Goal: Transaction & Acquisition: Book appointment/travel/reservation

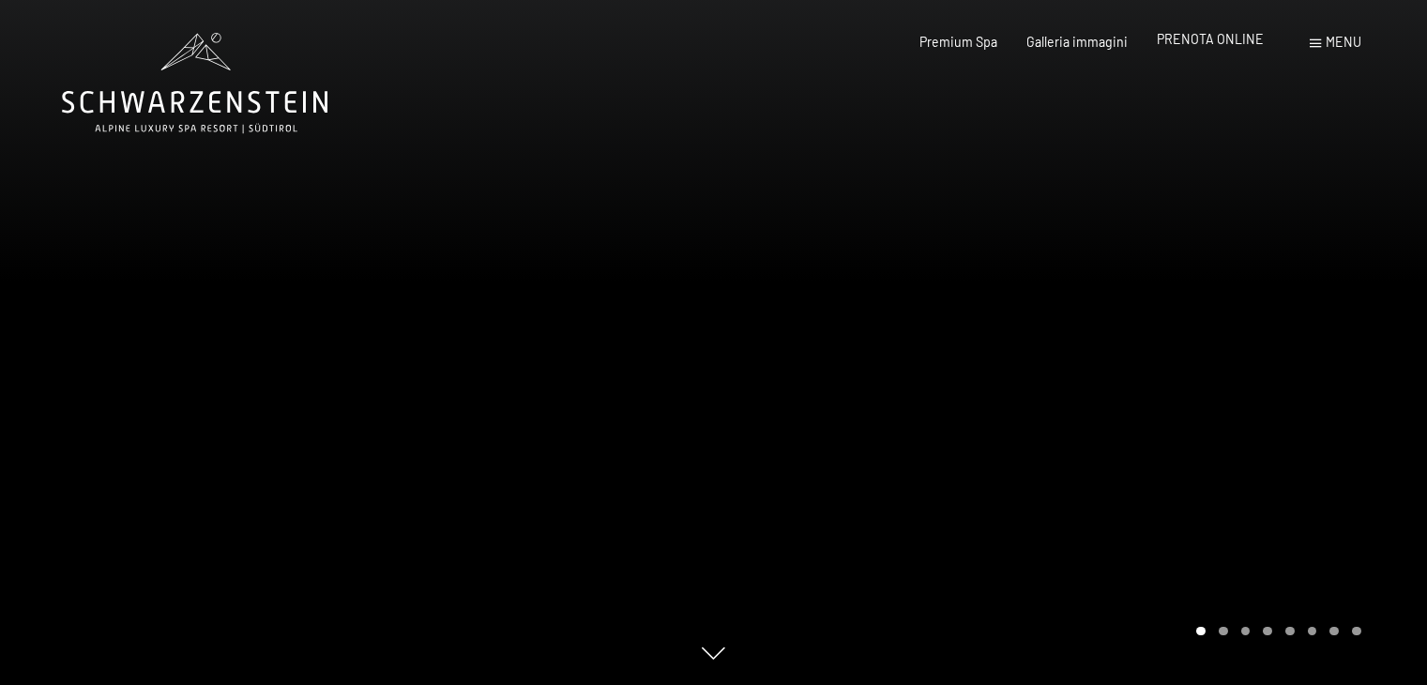
click at [1200, 45] on span "PRENOTA ONLINE" at bounding box center [1210, 39] width 107 height 16
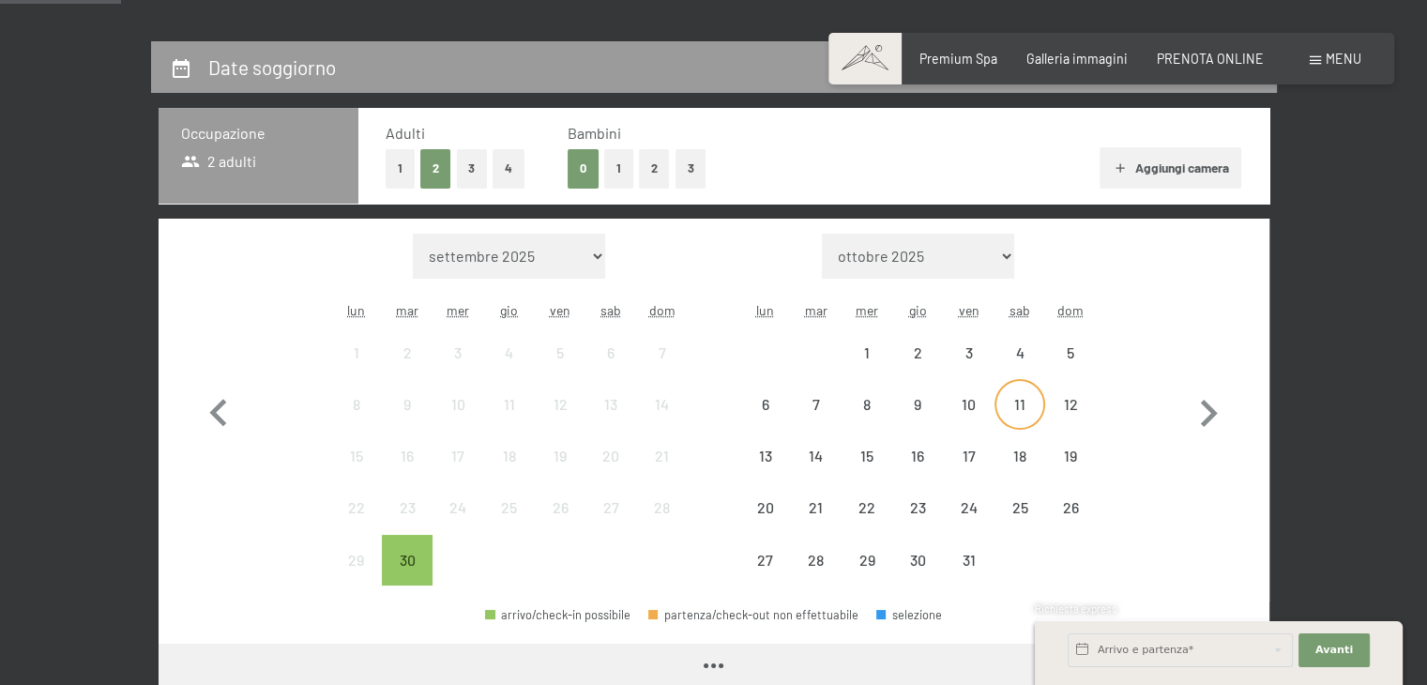
scroll to position [375, 0]
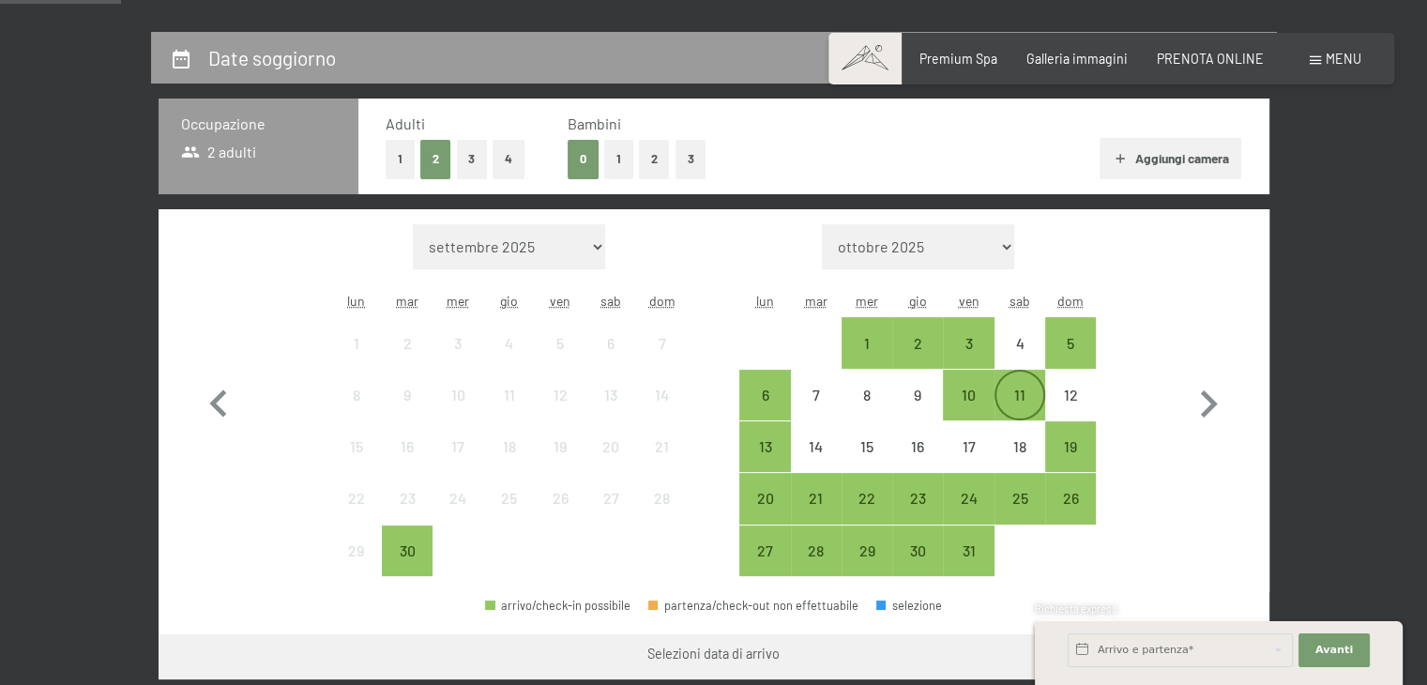
click at [1021, 393] on div "11" at bounding box center [1019, 411] width 47 height 47
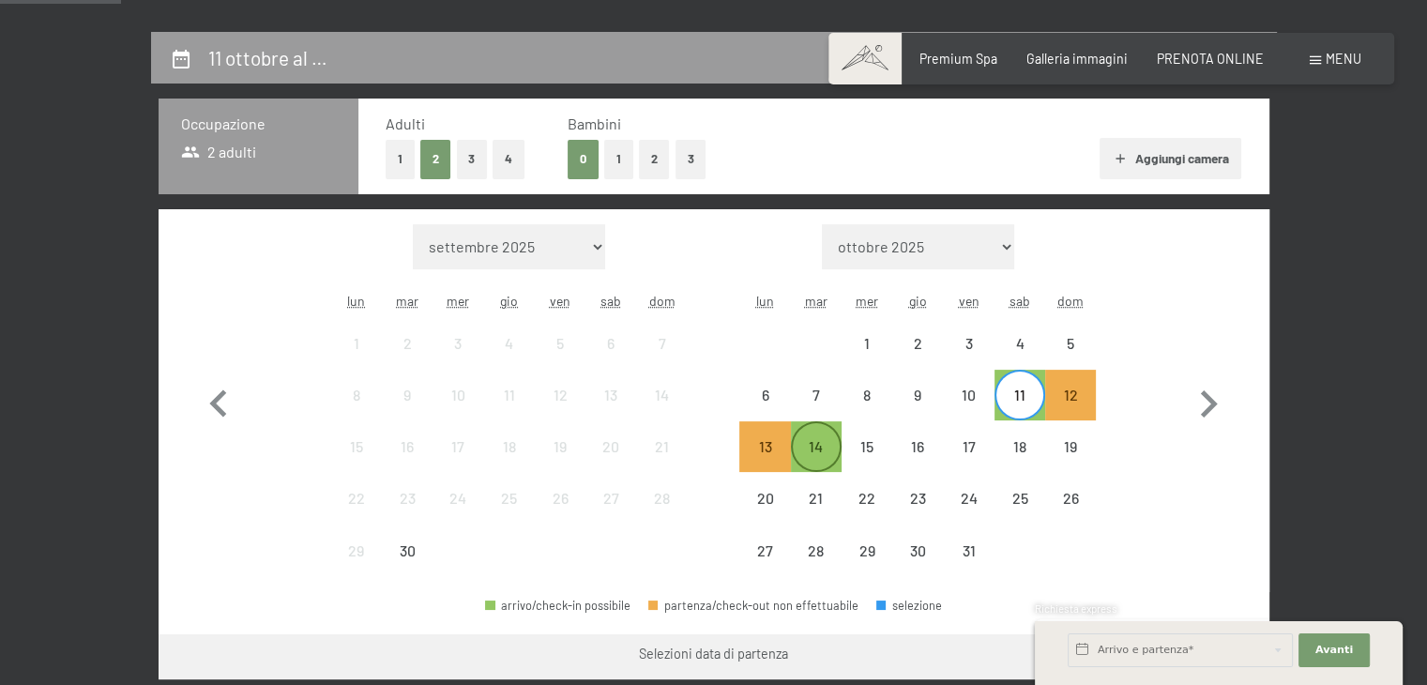
click at [814, 435] on div "14" at bounding box center [816, 446] width 47 height 47
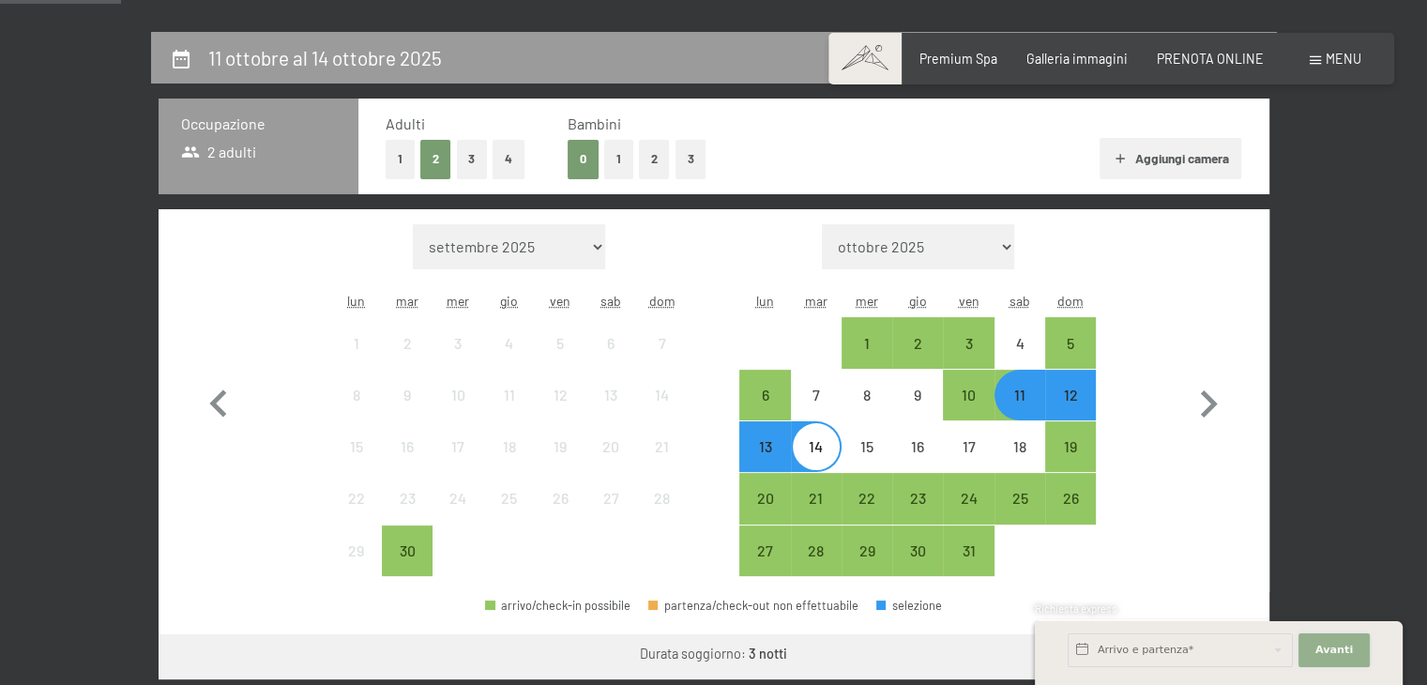
click at [1321, 643] on span "Avanti" at bounding box center [1335, 650] width 38 height 15
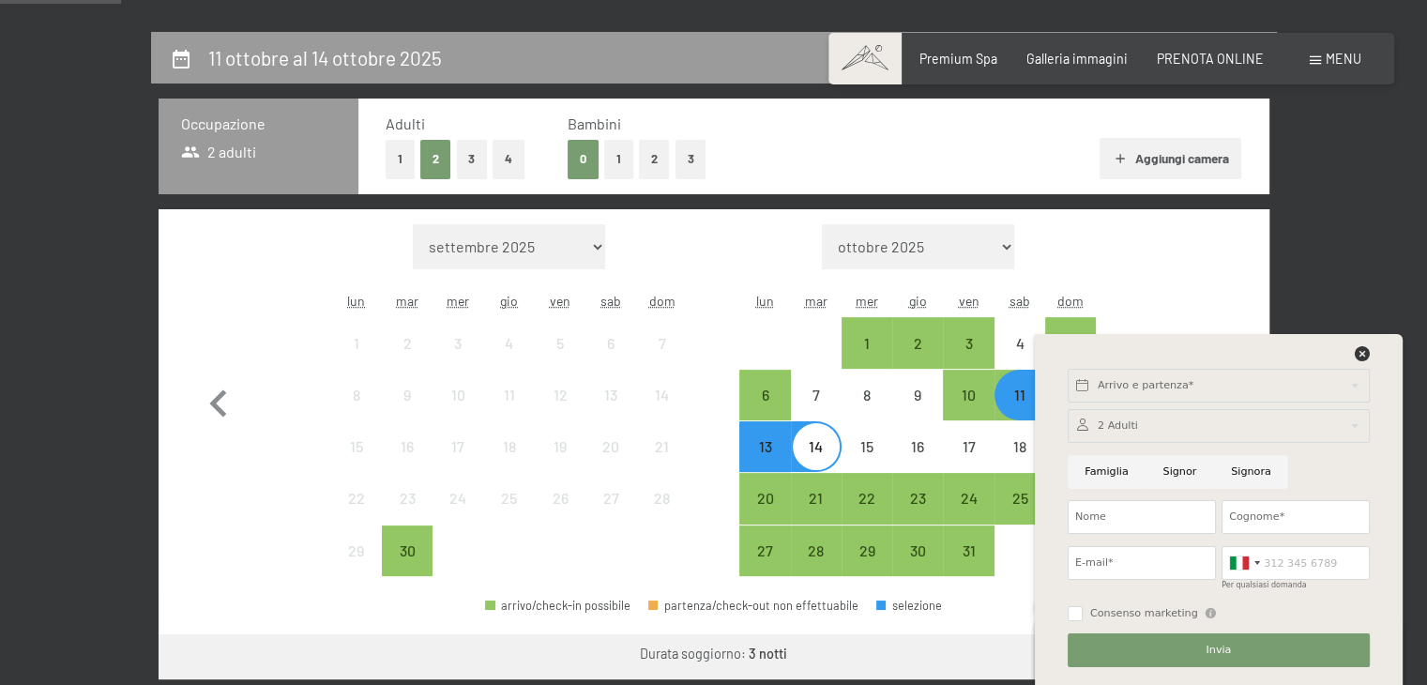
click at [1367, 342] on div "Arrivo e partenza* Avanti Nascondere i campi dell'indirizzo 2 Adulti 2 Adulti P…" at bounding box center [1219, 509] width 327 height 351
click at [1361, 354] on icon at bounding box center [1362, 353] width 15 height 15
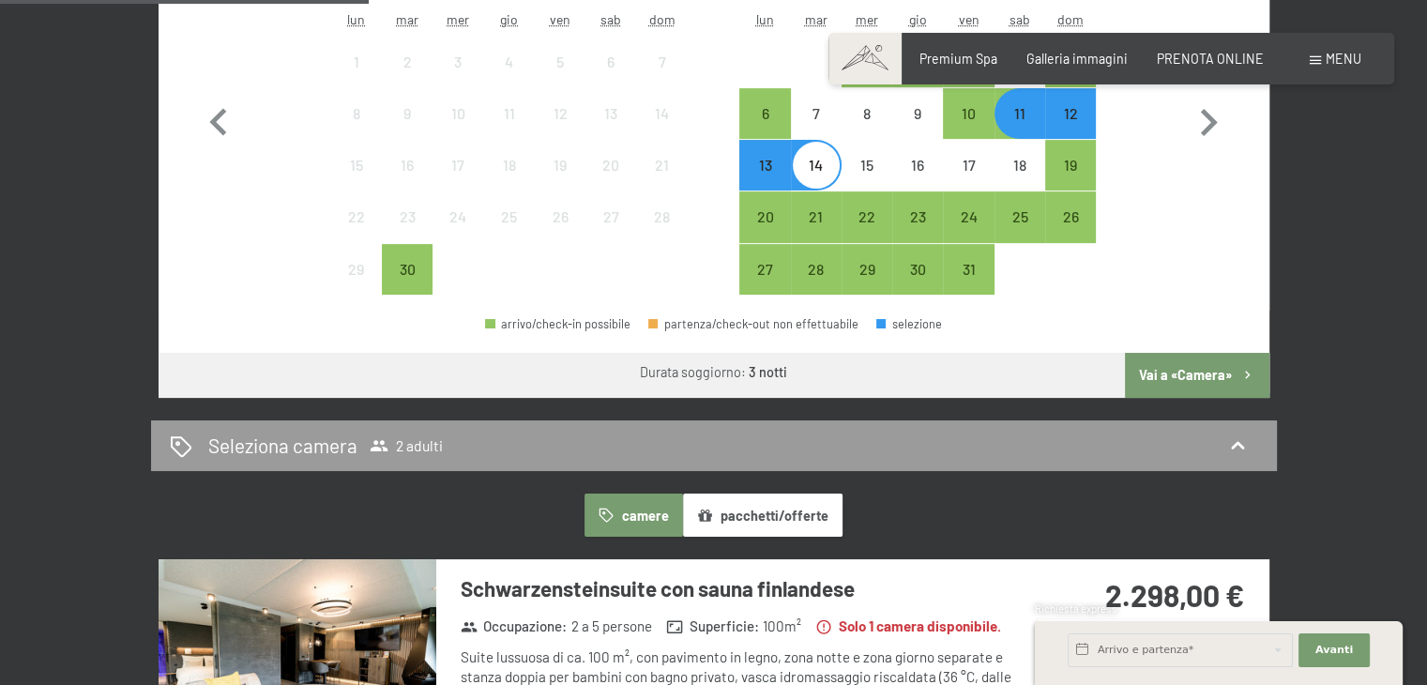
click at [1164, 374] on button "Vai a «Camera»" at bounding box center [1197, 375] width 144 height 45
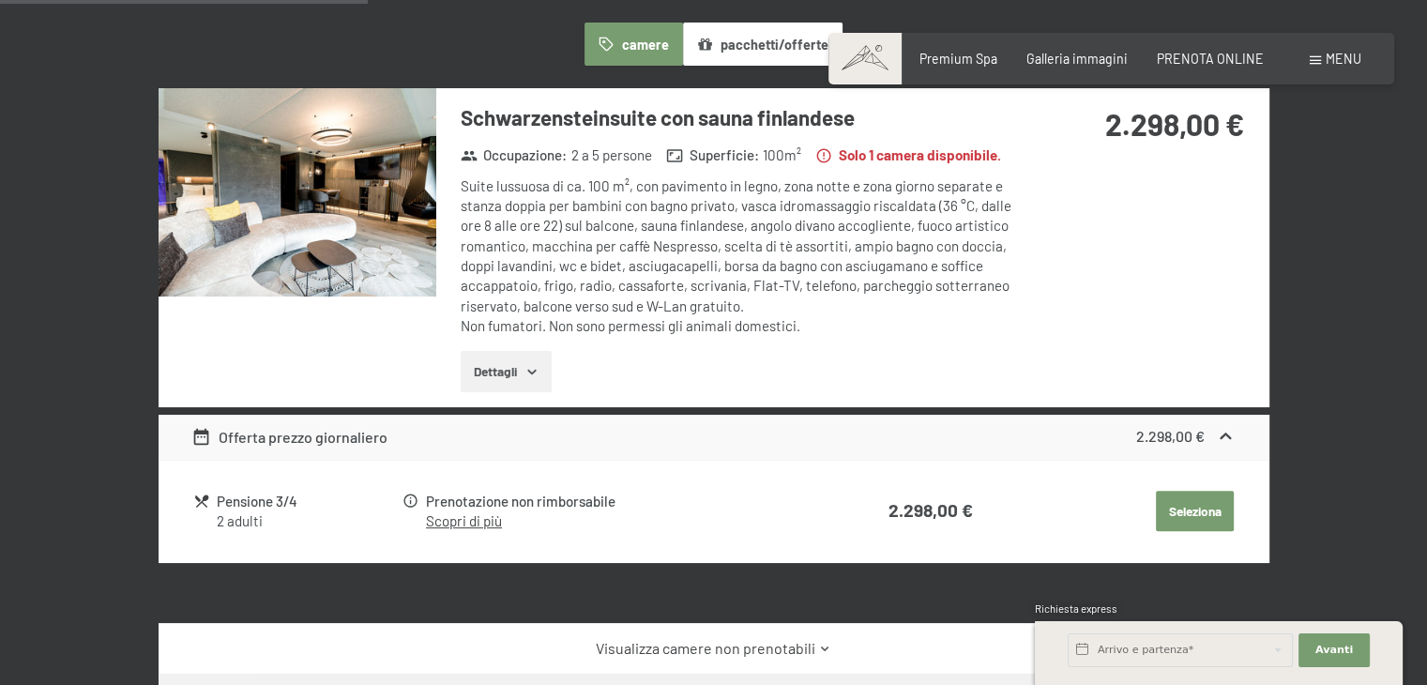
scroll to position [500, 0]
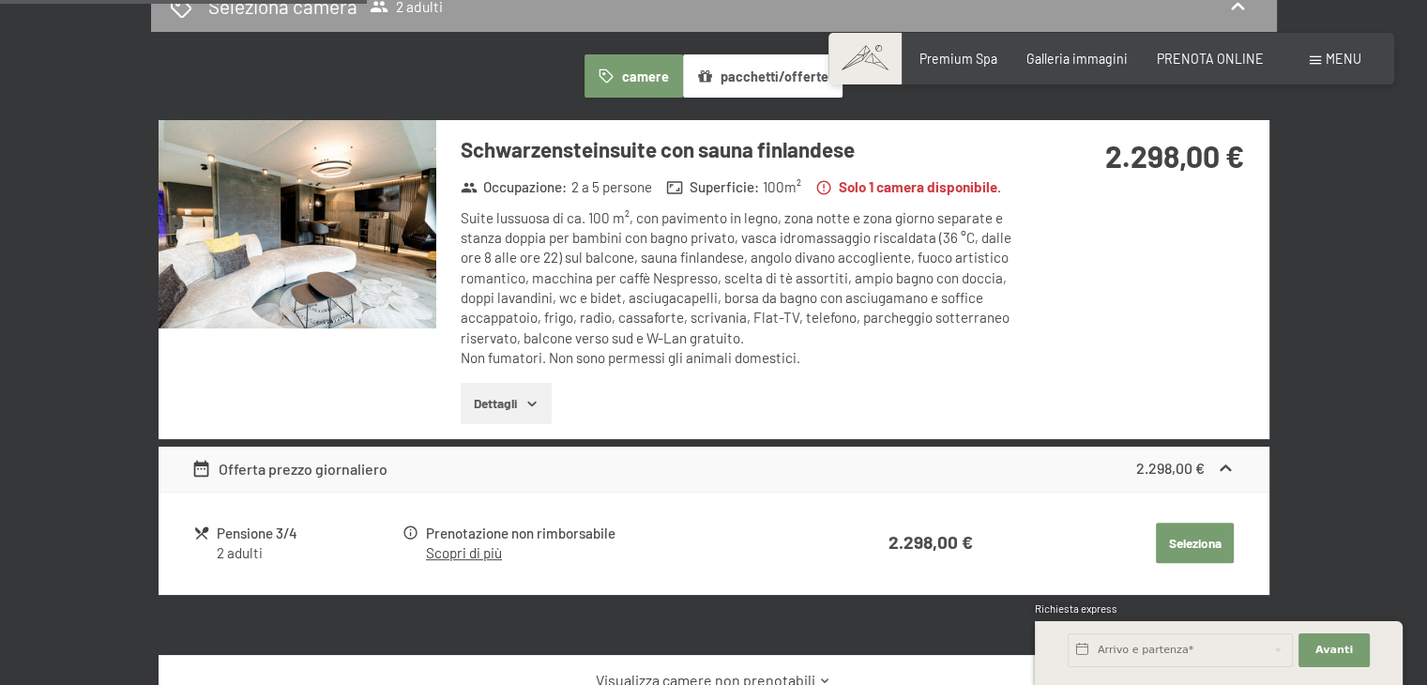
click at [297, 255] on img at bounding box center [298, 224] width 278 height 208
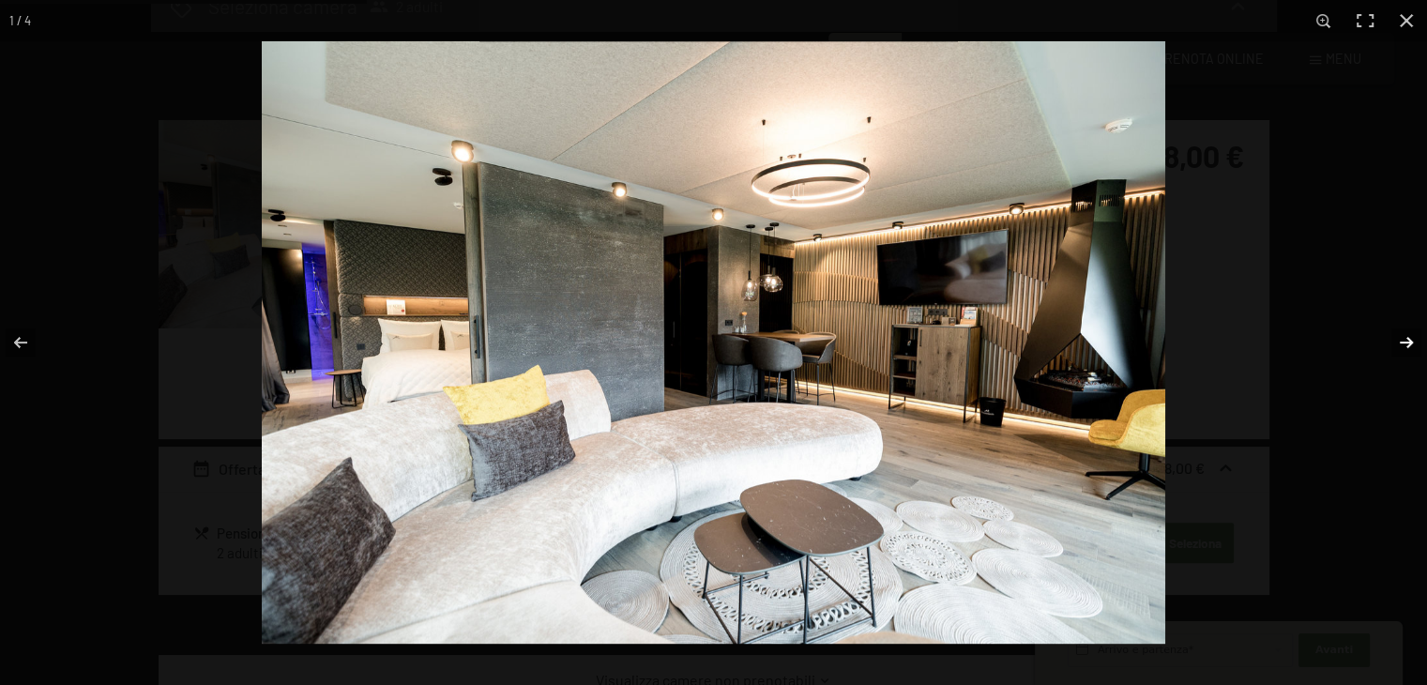
click at [1396, 339] on button "button" at bounding box center [1394, 343] width 66 height 94
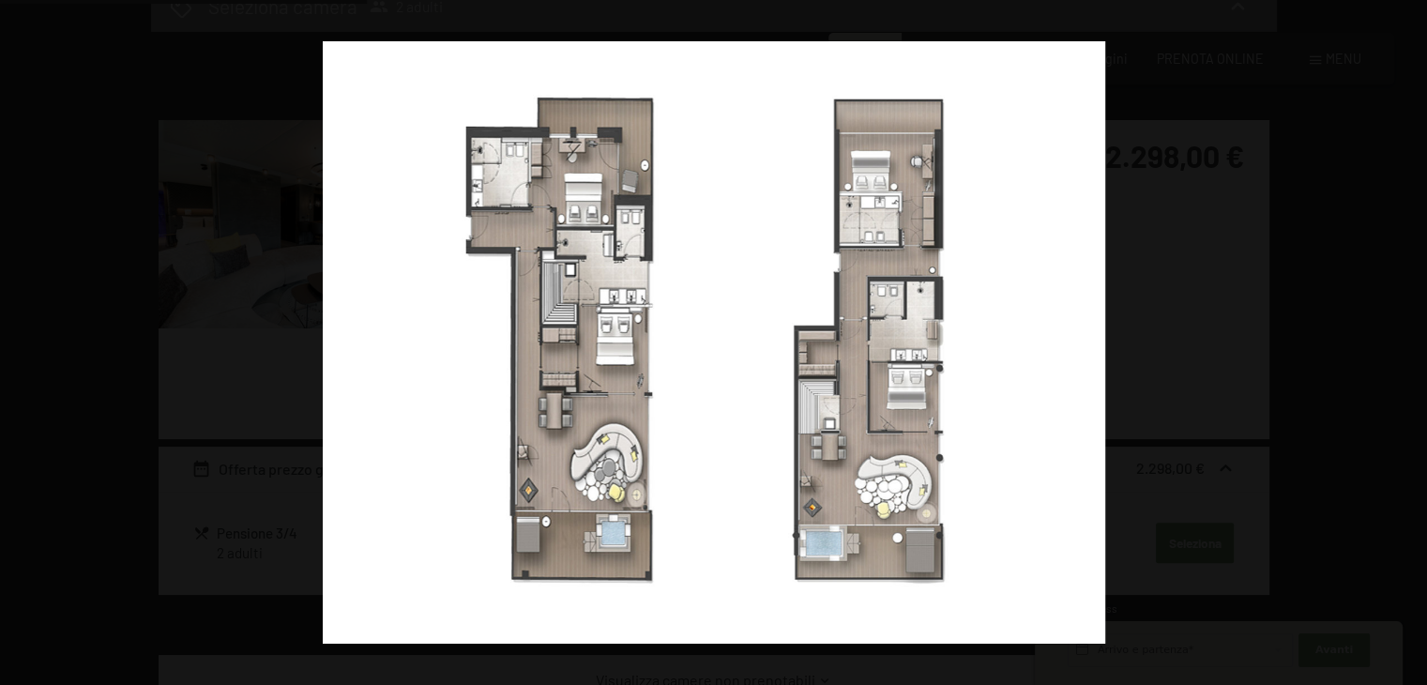
click at [1396, 339] on button "button" at bounding box center [1394, 343] width 66 height 94
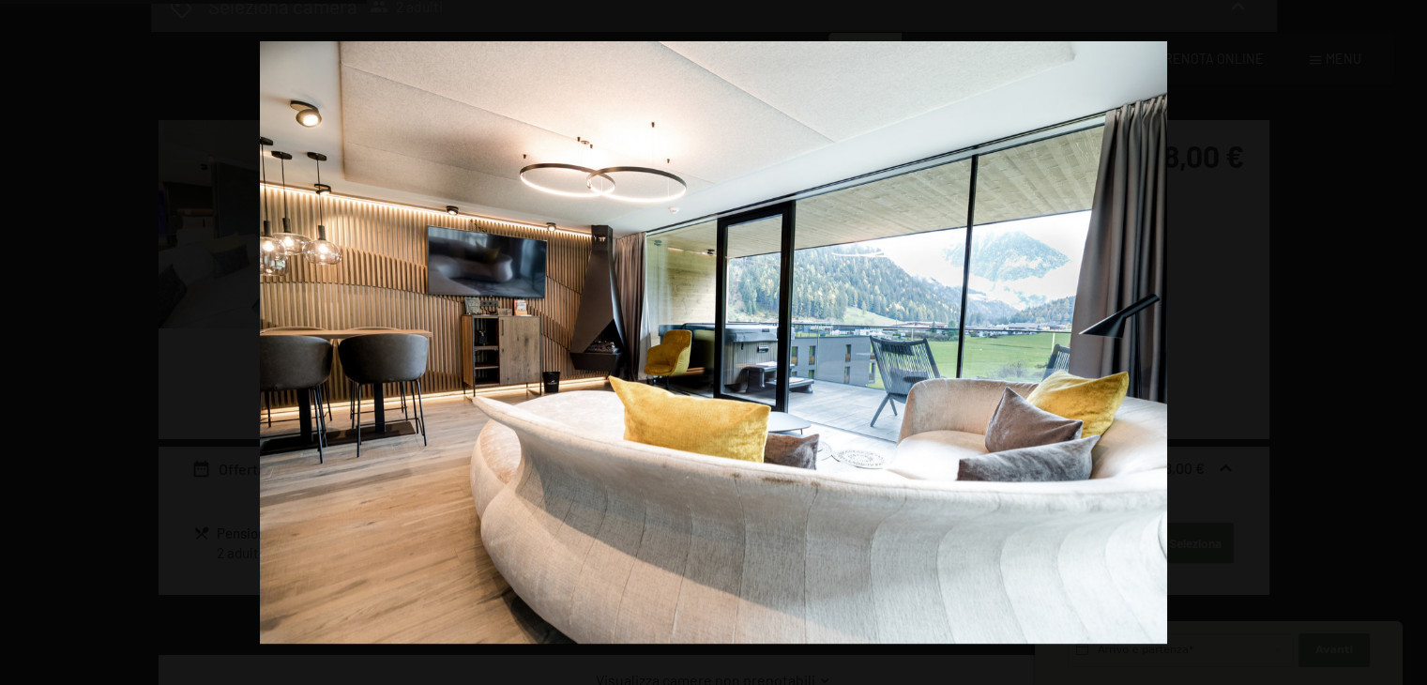
click at [1396, 339] on button "button" at bounding box center [1394, 343] width 66 height 94
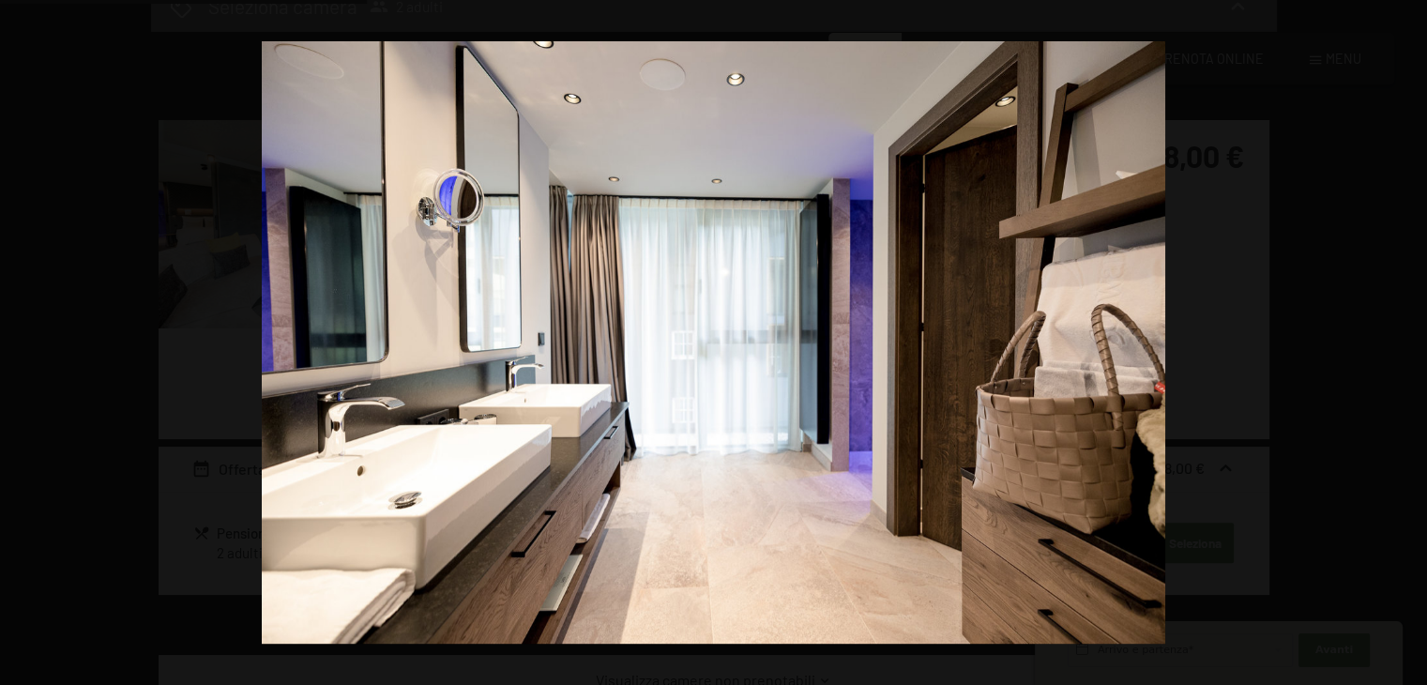
click at [1396, 339] on button "button" at bounding box center [1394, 343] width 66 height 94
